Goal: Go to known website: Go to known website

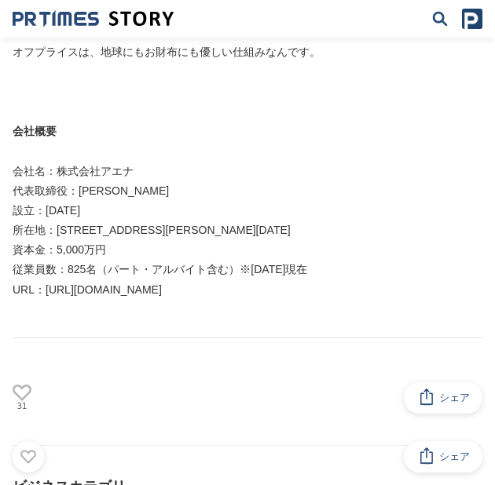
scroll to position [3351, 0]
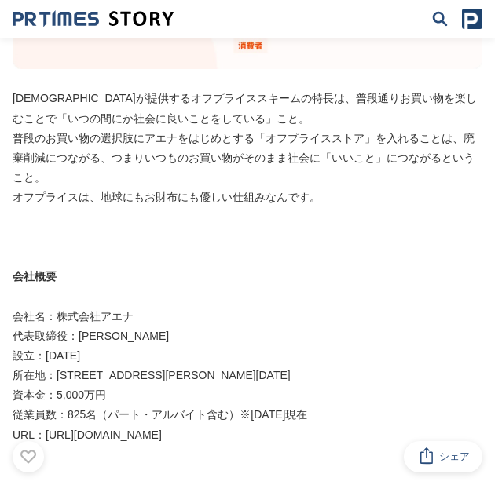
drag, startPoint x: 182, startPoint y: 405, endPoint x: 55, endPoint y: 400, distance: 127.4
click at [40, 360] on p "URL：[URL][DOMAIN_NAME]" at bounding box center [248, 436] width 470 height 20
drag, startPoint x: 44, startPoint y: 394, endPoint x: 196, endPoint y: 390, distance: 152.4
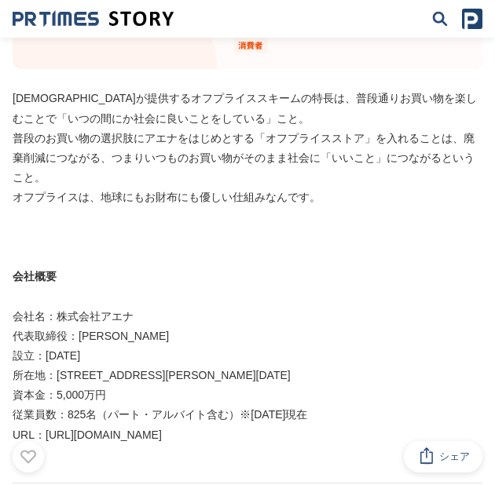
click at [196, 360] on p "URL：[URL][DOMAIN_NAME]" at bounding box center [248, 436] width 470 height 20
copy p "[URL][DOMAIN_NAME]"
drag, startPoint x: 182, startPoint y: 0, endPoint x: 176, endPoint y: 253, distance: 253.0
click at [176, 287] on p at bounding box center [248, 297] width 470 height 20
